Goal: Task Accomplishment & Management: Complete application form

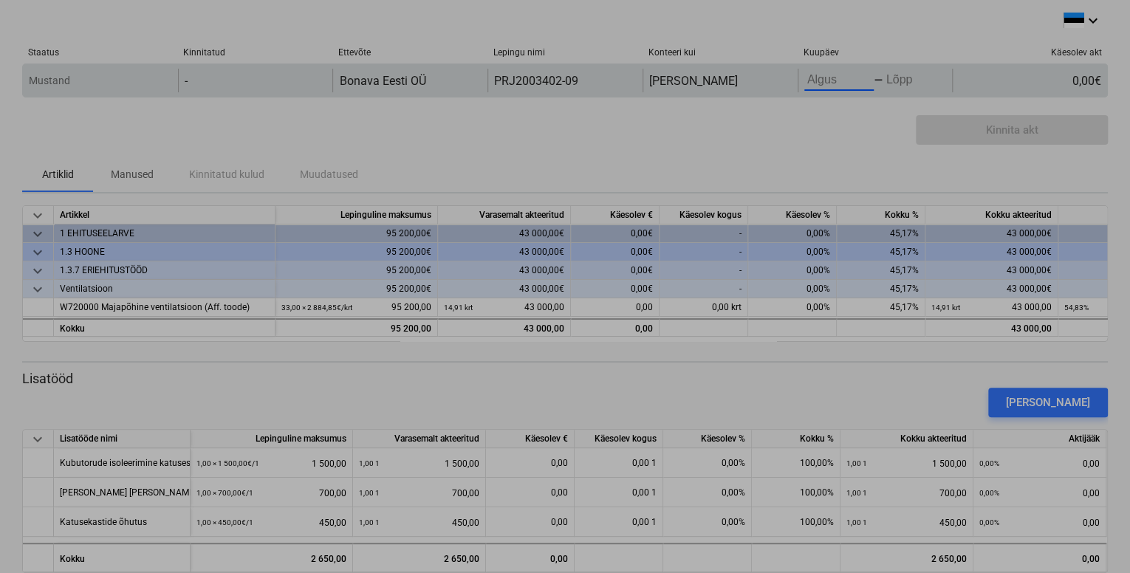
click at [850, 77] on body "keyboard_arrow_down Staatus Kinnitatud Ettevõte Lepingu nimi Konteeri kui Kuupä…" at bounding box center [565, 286] width 1130 height 573
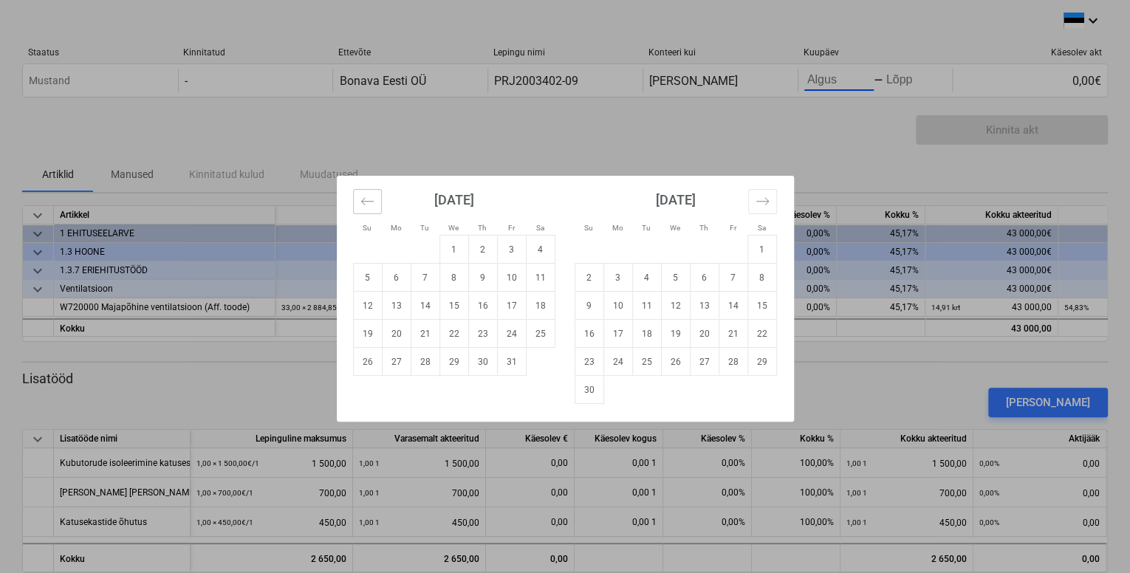
click at [365, 198] on icon "Move backward to switch to the previous month." at bounding box center [367, 201] width 14 height 14
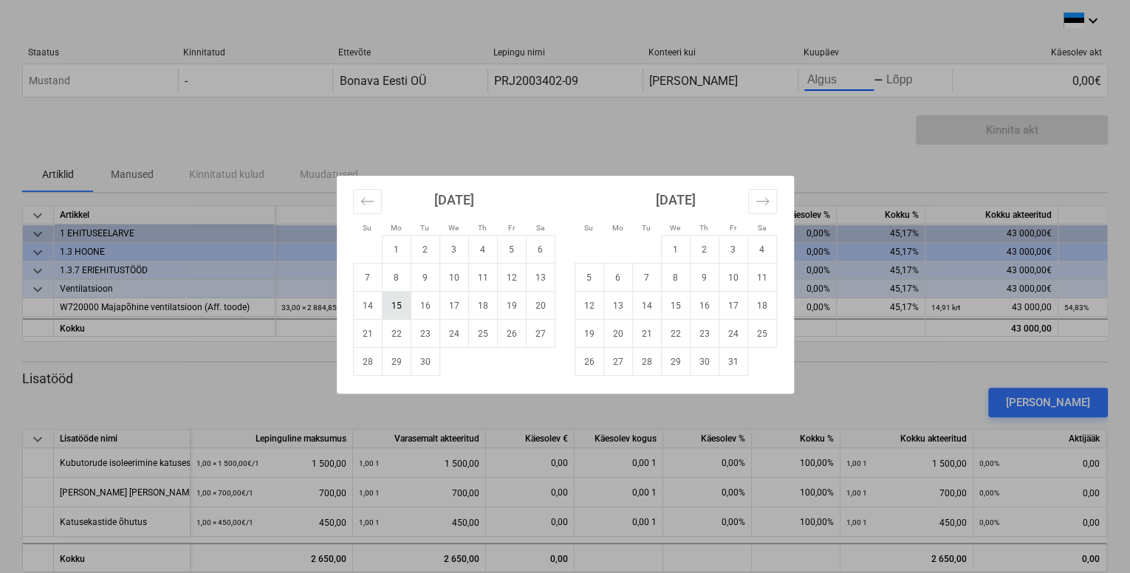
click at [398, 304] on td "15" at bounding box center [396, 306] width 29 height 28
type input "[DATE]"
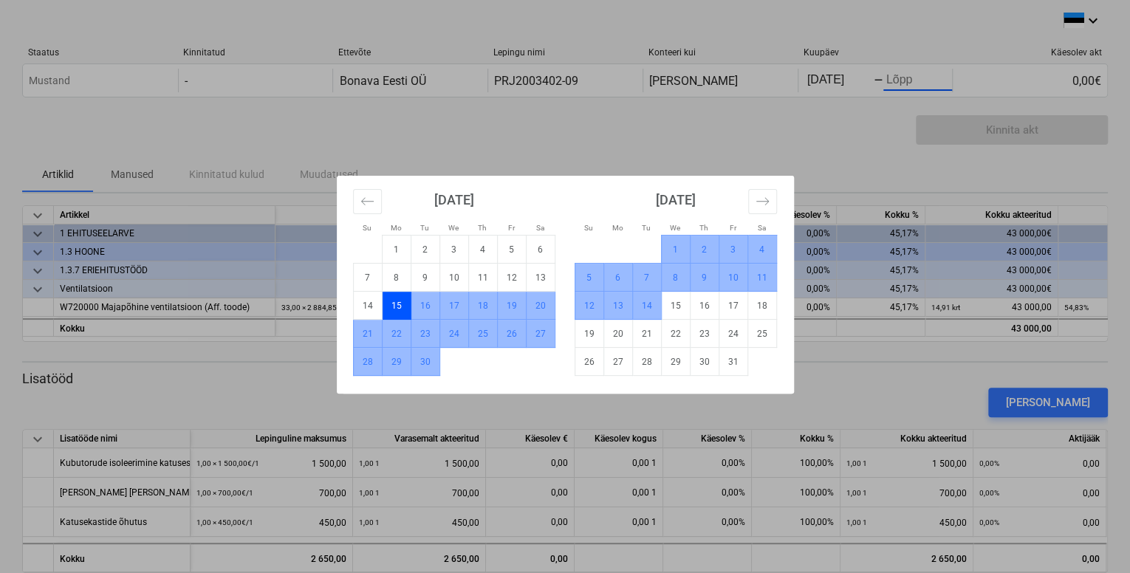
click at [647, 303] on td "14" at bounding box center [646, 306] width 29 height 28
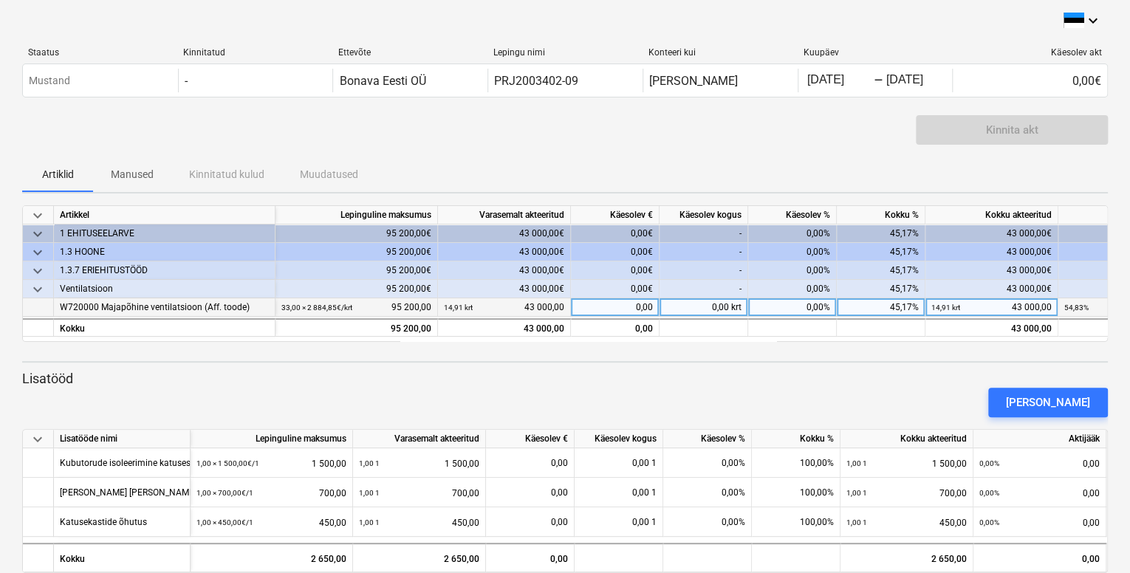
click at [647, 304] on div "0,00" at bounding box center [615, 307] width 89 height 18
type input "30000"
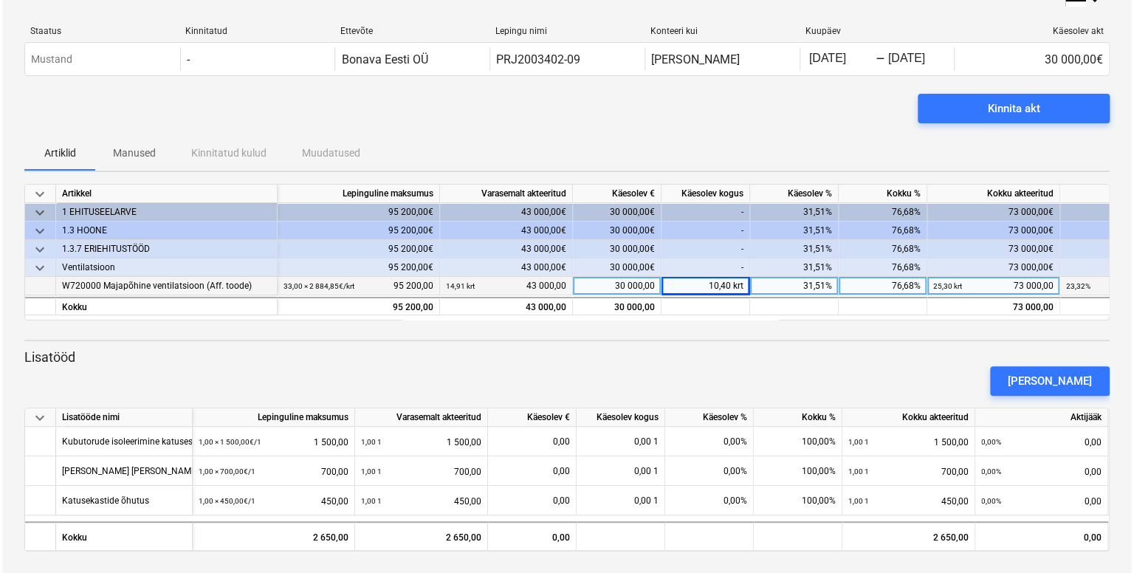
scroll to position [23, 0]
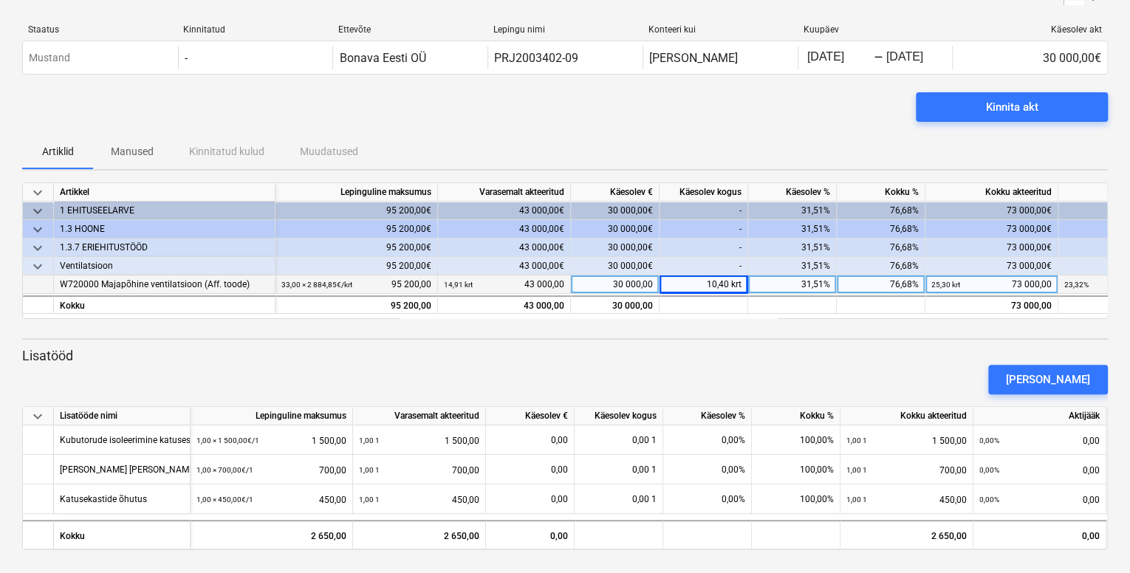
click at [634, 282] on div "30 000,00" at bounding box center [615, 284] width 89 height 18
click at [752, 352] on p "Lisatööd" at bounding box center [564, 356] width 1085 height 18
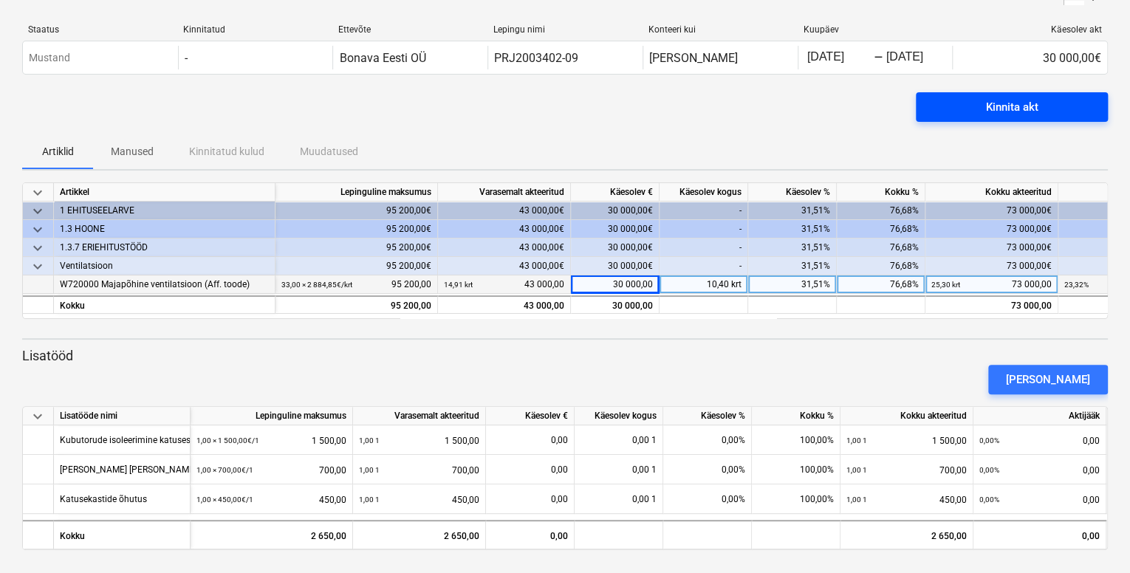
click at [1003, 102] on div "Kinnita akt" at bounding box center [1012, 106] width 52 height 19
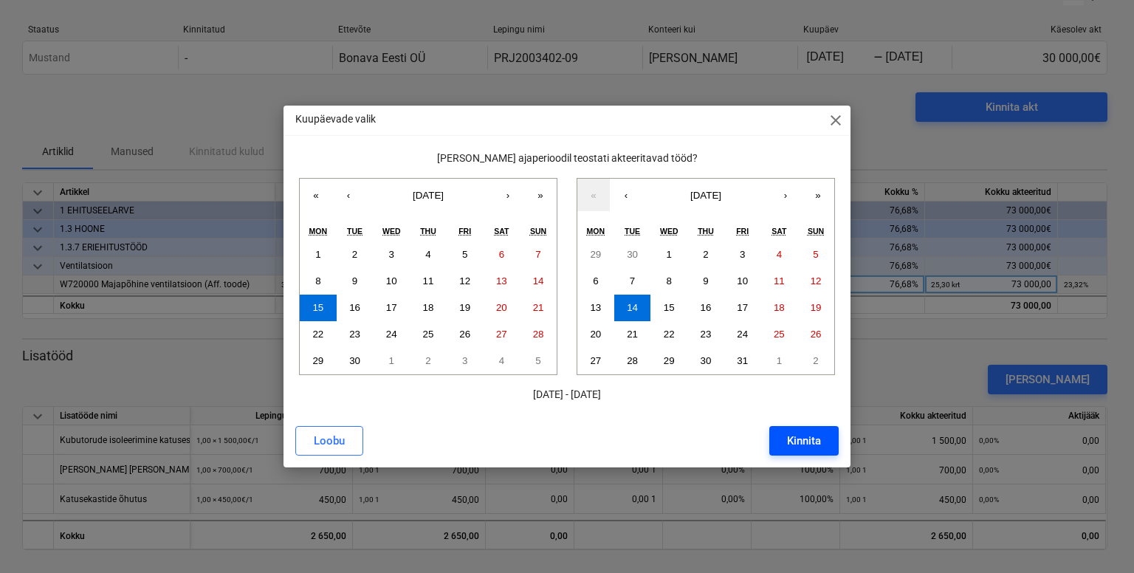
click at [807, 444] on div "Kinnita" at bounding box center [804, 440] width 34 height 19
